Goal: Book appointment/travel/reservation

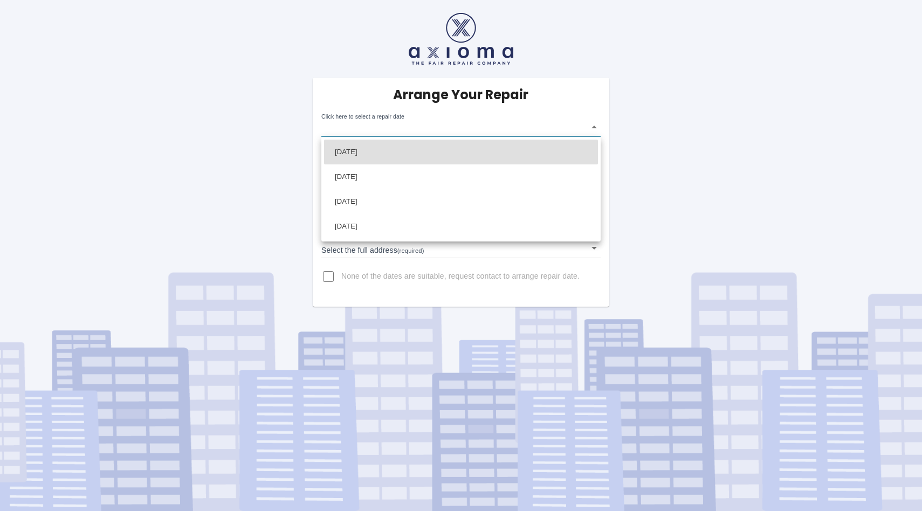
click at [419, 125] on body "Arrange Your Repair Click here to select a repair date ​ Phone Number   * 07786…" at bounding box center [461, 255] width 922 height 511
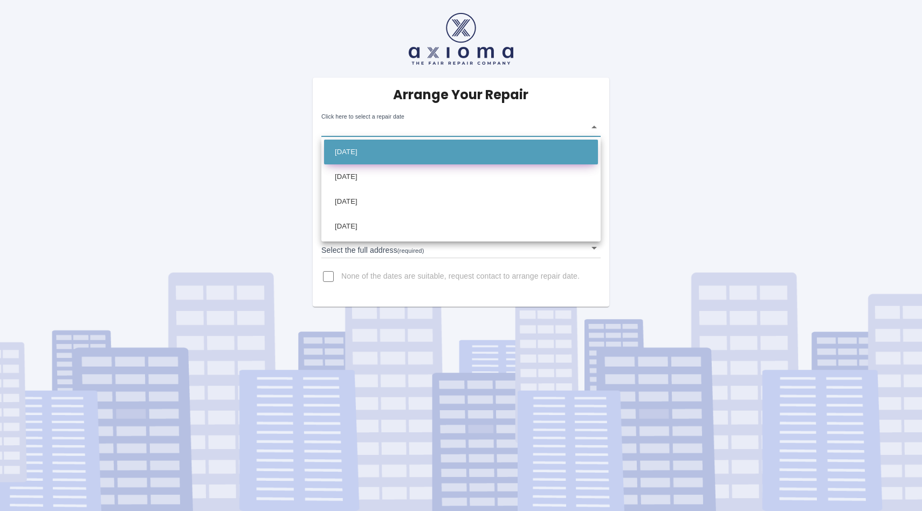
click at [374, 149] on li "[DATE]" at bounding box center [461, 152] width 274 height 25
type input "[DATE]T00:00:00.000Z"
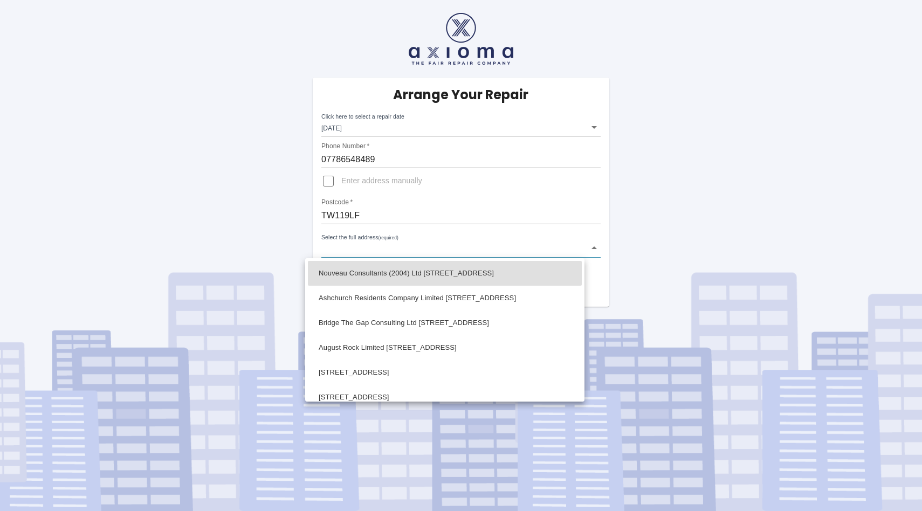
click at [364, 252] on body "Arrange Your Repair Click here to select a repair date [DATE] [DATE]T00:00:00.0…" at bounding box center [461, 255] width 922 height 511
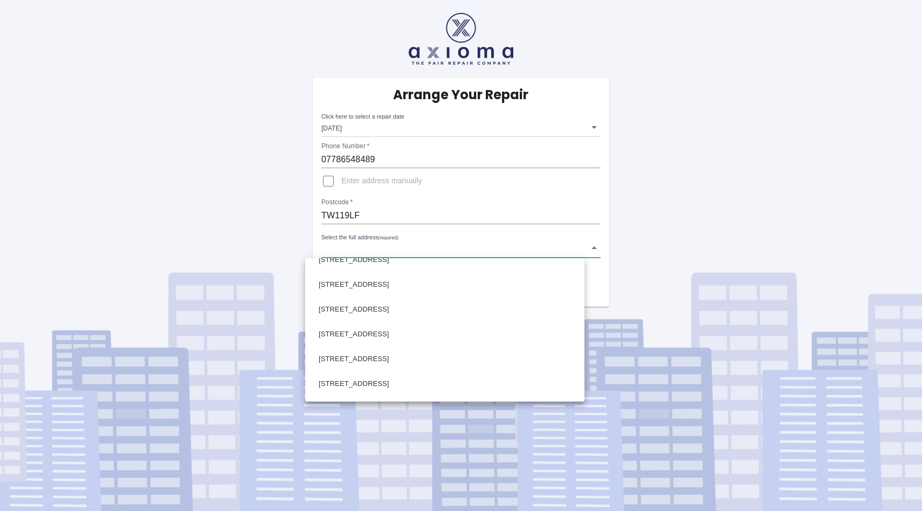
scroll to position [507, 0]
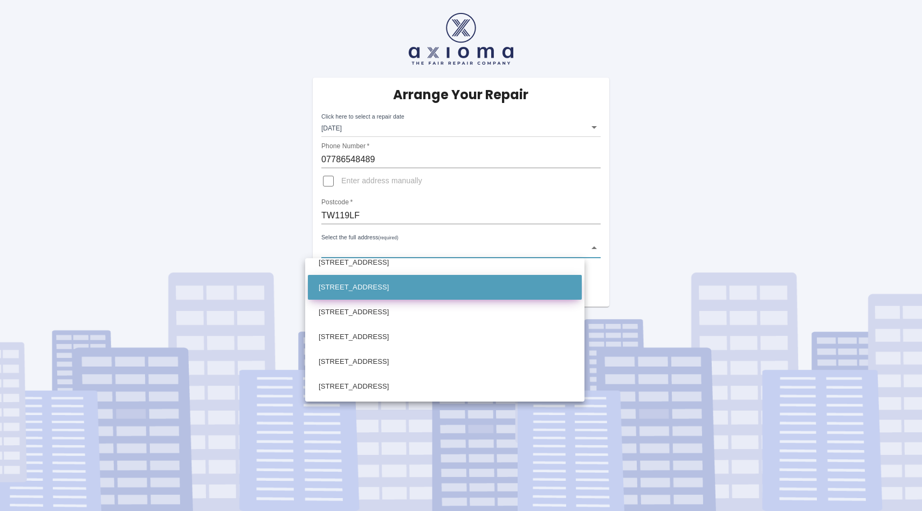
click at [360, 290] on li "[STREET_ADDRESS]" at bounding box center [445, 287] width 274 height 25
type input "[STREET_ADDRESS]"
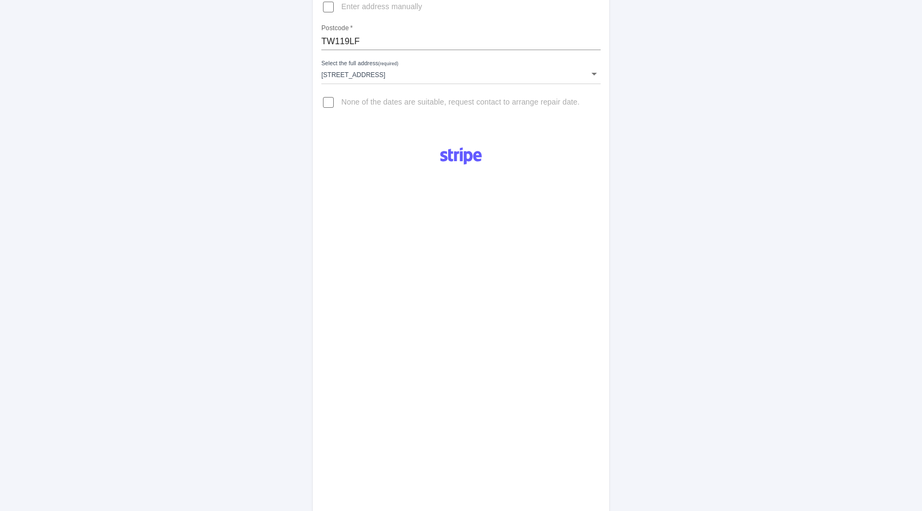
scroll to position [451, 0]
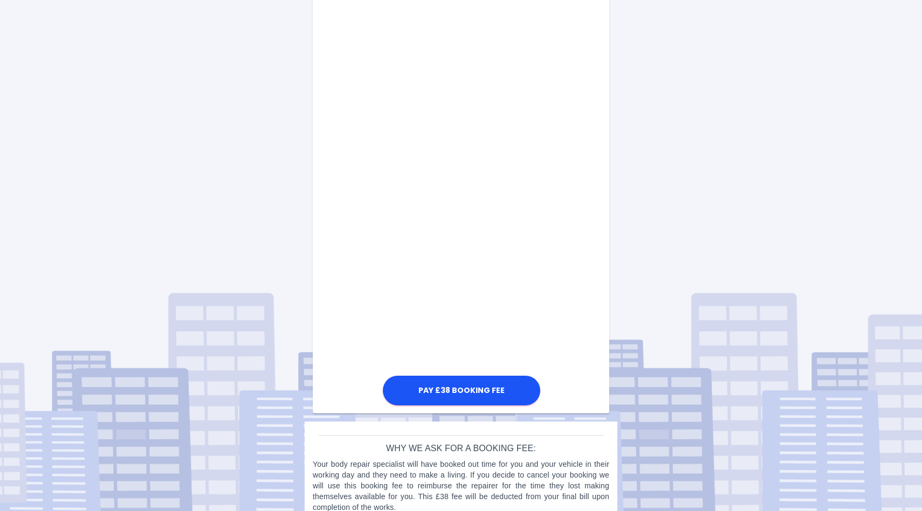
click at [595, 346] on div "Pay £38 Booking Fee" at bounding box center [461, 134] width 297 height 547
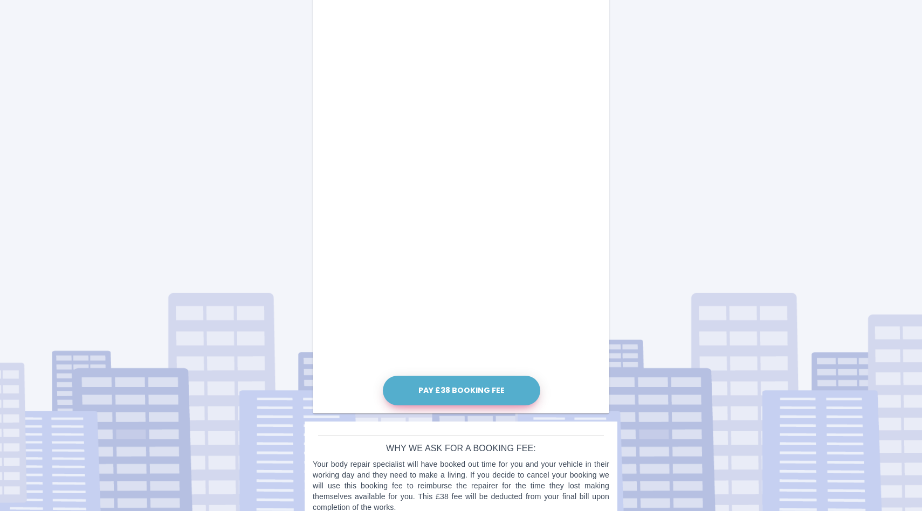
click at [450, 391] on button "Pay £38 Booking Fee" at bounding box center [462, 391] width 158 height 30
